Goal: Task Accomplishment & Management: Use online tool/utility

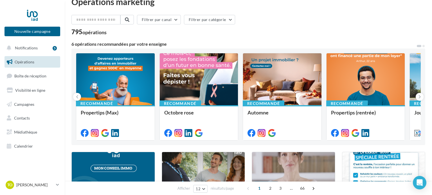
scroll to position [13, 0]
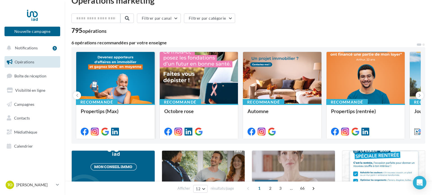
click at [122, 80] on div at bounding box center [115, 78] width 78 height 53
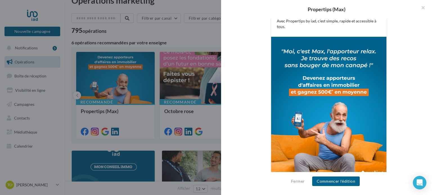
scroll to position [165, 0]
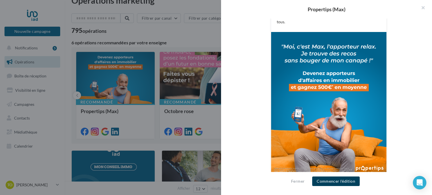
click at [337, 184] on button "Commencer l'édition" at bounding box center [335, 182] width 47 height 10
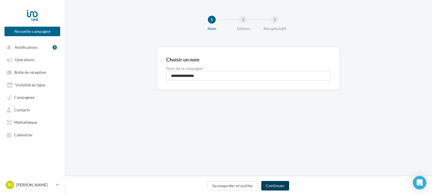
click at [278, 187] on button "Continuer" at bounding box center [275, 186] width 28 height 10
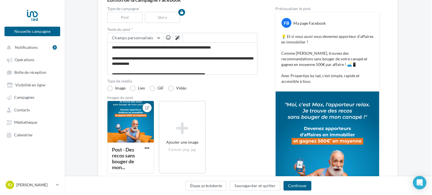
scroll to position [59, 1]
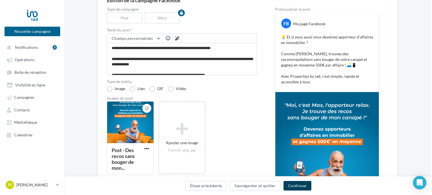
click at [301, 188] on button "Continuer" at bounding box center [297, 186] width 28 height 10
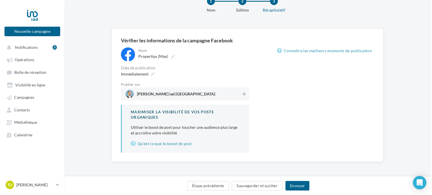
scroll to position [18, 1]
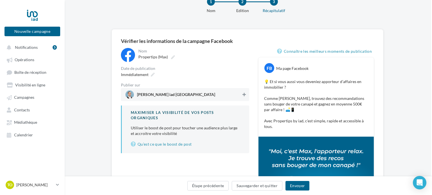
click at [245, 95] on icon at bounding box center [243, 95] width 3 height 4
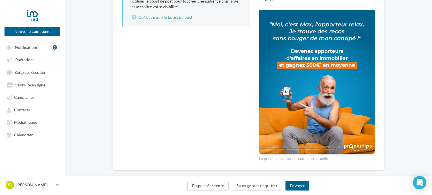
scroll to position [148, 0]
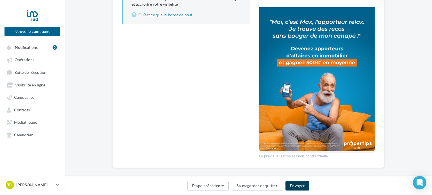
click at [295, 189] on button "Envoyer" at bounding box center [297, 186] width 24 height 10
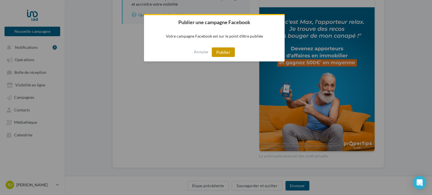
click at [216, 55] on button "Publier" at bounding box center [223, 52] width 23 height 10
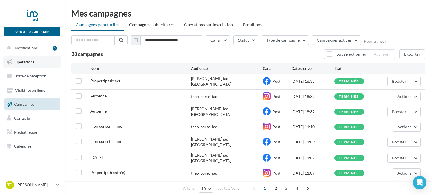
click at [34, 61] on link "Opérations" at bounding box center [32, 62] width 58 height 12
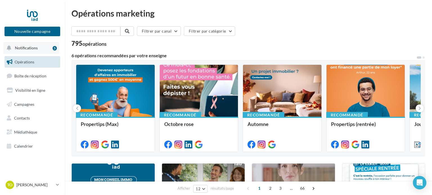
click at [46, 44] on button "Notifications 5" at bounding box center [31, 48] width 56 height 12
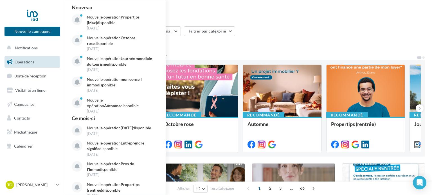
click at [30, 65] on link "Opérations" at bounding box center [32, 62] width 58 height 12
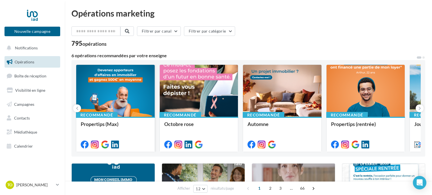
click at [136, 107] on div at bounding box center [115, 91] width 78 height 53
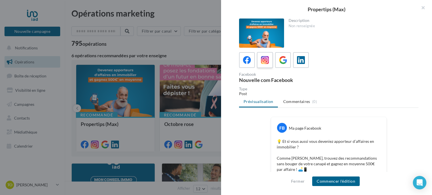
click at [267, 60] on icon at bounding box center [265, 60] width 8 height 8
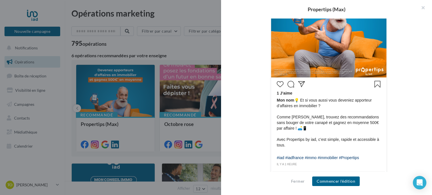
scroll to position [211, 0]
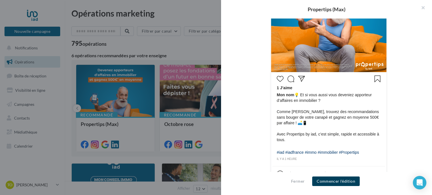
click at [333, 178] on button "Commencer l'édition" at bounding box center [335, 182] width 47 height 10
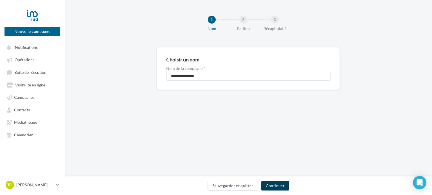
click at [280, 184] on button "Continuer" at bounding box center [275, 186] width 28 height 10
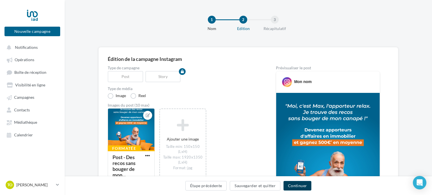
click at [291, 186] on button "Continuer" at bounding box center [297, 186] width 28 height 10
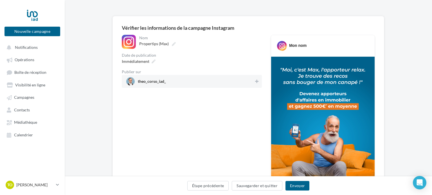
scroll to position [33, 0]
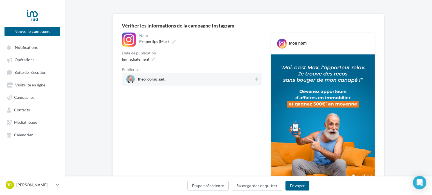
click at [258, 83] on div at bounding box center [257, 80] width 6 height 8
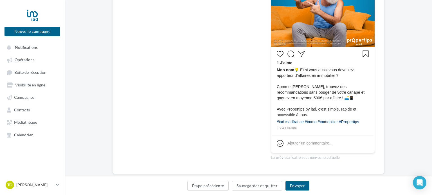
scroll to position [182, 0]
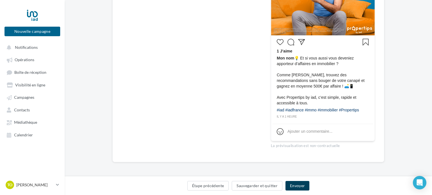
click at [301, 183] on button "Envoyer" at bounding box center [297, 186] width 24 height 10
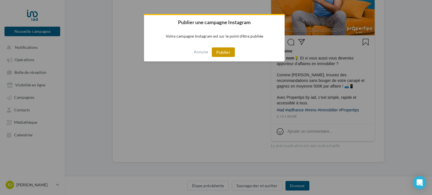
click at [230, 54] on button "Publier" at bounding box center [223, 52] width 23 height 10
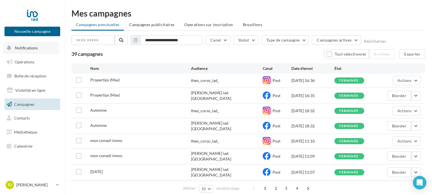
click at [38, 43] on button "Notifications" at bounding box center [31, 48] width 56 height 12
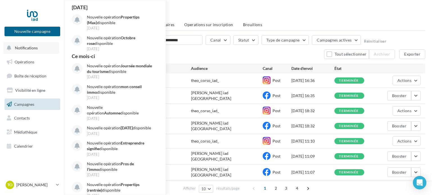
click at [38, 44] on button "Notifications Hier Nouvelle opération Propertips (Max) disponible 26 sept. Nouv…" at bounding box center [31, 48] width 56 height 12
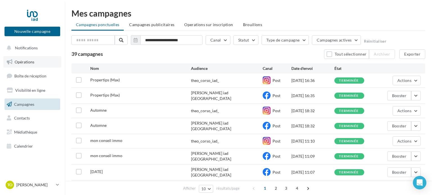
click at [42, 65] on link "Opérations" at bounding box center [32, 62] width 58 height 12
